Goal: Information Seeking & Learning: Learn about a topic

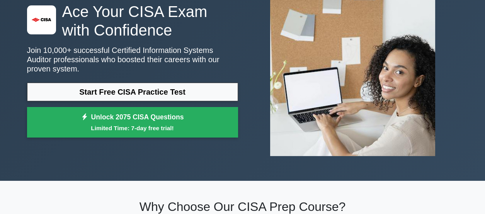
scroll to position [63, 0]
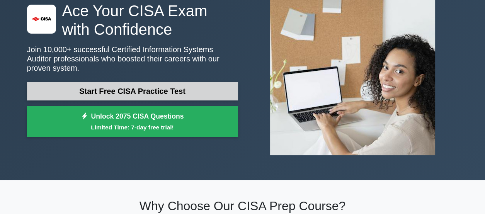
click at [118, 90] on link "Start Free CISA Practice Test" at bounding box center [132, 91] width 211 height 19
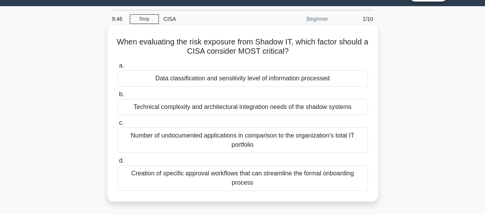
scroll to position [19, 0]
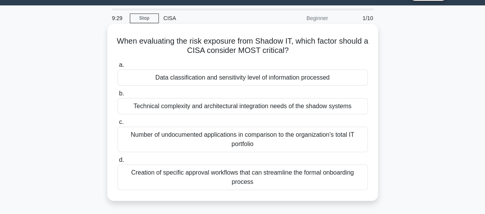
click at [137, 106] on div "Technical complexity and architectural integration needs of the shadow systems" at bounding box center [243, 106] width 251 height 16
click at [118, 96] on input "b. Technical complexity and architectural integration needs of the shadow syste…" at bounding box center [118, 93] width 0 height 5
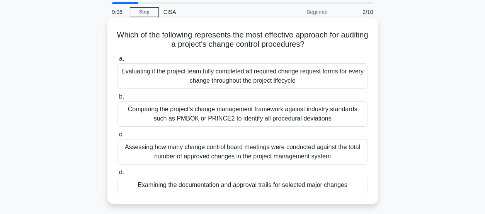
scroll to position [25, 0]
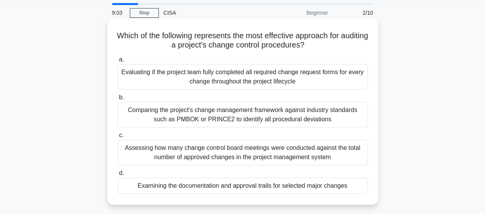
click at [160, 191] on div "Examining the documentation and approval trails for selected major changes" at bounding box center [243, 186] width 251 height 16
click at [118, 176] on input "d. Examining the documentation and approval trails for selected major changes" at bounding box center [118, 173] width 0 height 5
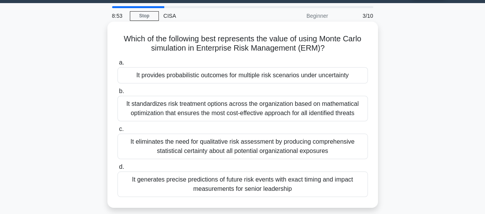
scroll to position [22, 0]
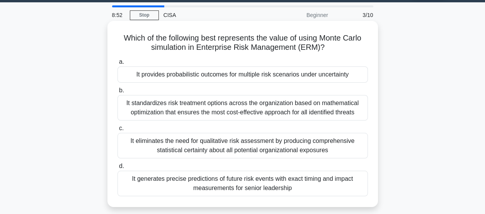
click at [153, 151] on div "It eliminates the need for qualitative risk assessment by producing comprehensi…" at bounding box center [243, 146] width 251 height 26
click at [118, 131] on input "c. It eliminates the need for qualitative risk assessment by producing comprehe…" at bounding box center [118, 128] width 0 height 5
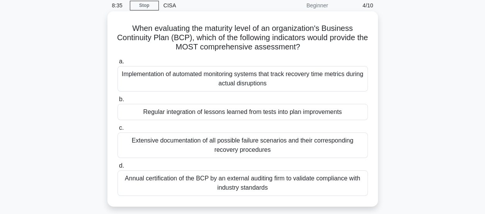
scroll to position [32, 0]
click at [187, 114] on div "Regular integration of lessons learned from tests into plan improvements" at bounding box center [243, 112] width 251 height 16
click at [118, 102] on input "b. Regular integration of lessons learned from tests into plan improvements" at bounding box center [118, 99] width 0 height 5
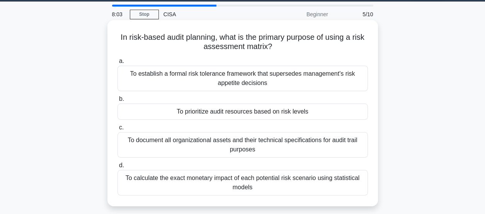
scroll to position [23, 0]
click at [217, 84] on div "To establish a formal risk tolerance framework that supersedes management's ris…" at bounding box center [243, 79] width 251 height 26
click at [118, 64] on input "a. To establish a formal risk tolerance framework that supersedes management's …" at bounding box center [118, 61] width 0 height 5
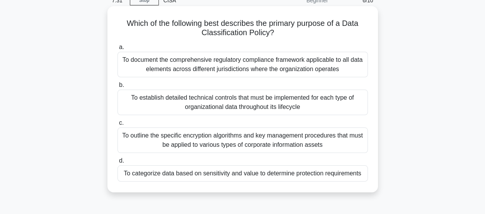
scroll to position [38, 0]
click at [202, 174] on div "To categorize data based on sensitivity and value to determine protection requi…" at bounding box center [243, 173] width 251 height 16
click at [118, 163] on input "d. To categorize data based on sensitivity and value to determine protection re…" at bounding box center [118, 160] width 0 height 5
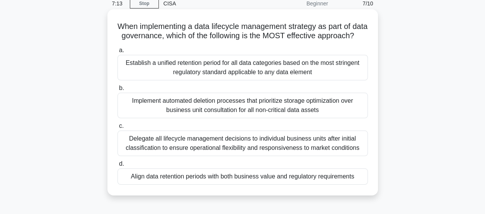
scroll to position [39, 0]
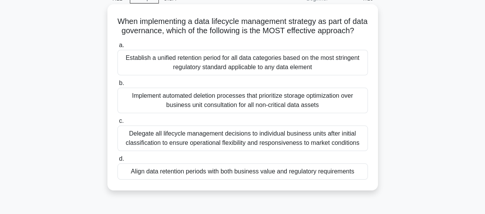
click at [208, 75] on div "Establish a unified retention period for all data categories based on the most …" at bounding box center [243, 63] width 251 height 26
click at [118, 48] on input "a. Establish a unified retention period for all data categories based on the mo…" at bounding box center [118, 45] width 0 height 5
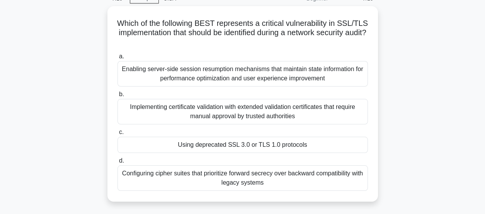
scroll to position [0, 0]
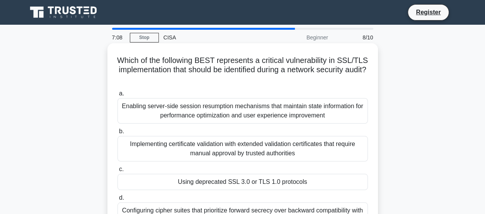
click at [210, 137] on div "Implementing certificate validation with extended validation certificates that …" at bounding box center [243, 149] width 251 height 26
click at [118, 134] on input "b. Implementing certificate validation with extended validation certificates th…" at bounding box center [118, 131] width 0 height 5
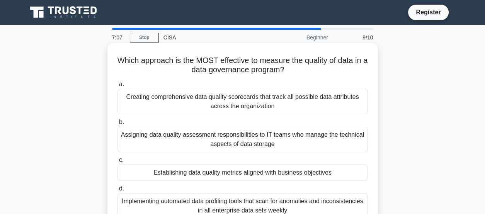
click at [210, 137] on div "Assigning data quality assessment responsibilities to IT teams who manage the t…" at bounding box center [243, 140] width 251 height 26
click at [118, 125] on input "b. Assigning data quality assessment responsibilities to IT teams who manage th…" at bounding box center [118, 122] width 0 height 5
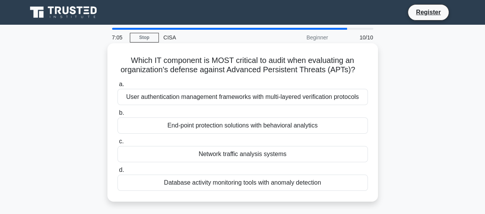
click at [223, 99] on div "User authentication management frameworks with multi-layered verification proto…" at bounding box center [243, 97] width 251 height 16
click at [118, 87] on input "a. User authentication management frameworks with multi-layered verification pr…" at bounding box center [118, 84] width 0 height 5
